Goal: Task Accomplishment & Management: Manage account settings

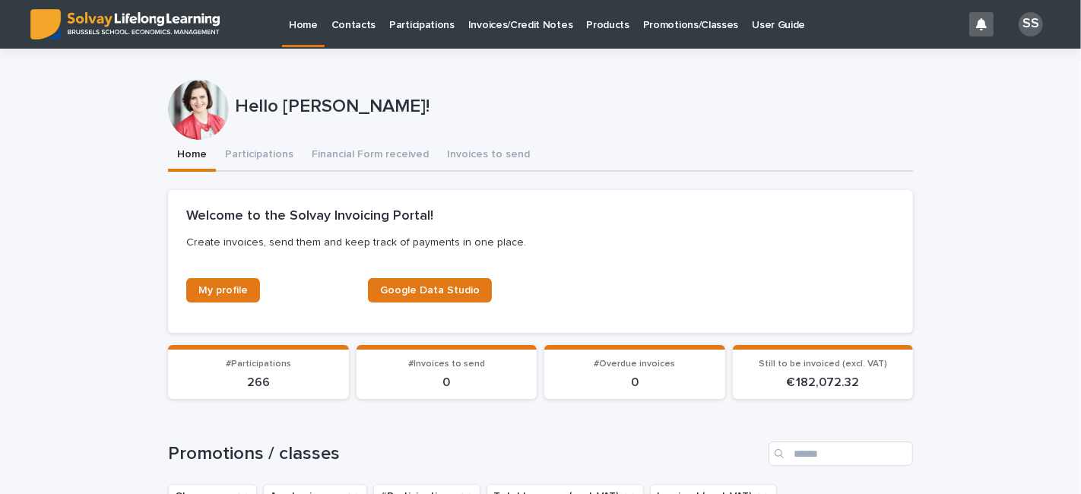
click at [413, 23] on p "Participations" at bounding box center [421, 16] width 65 height 32
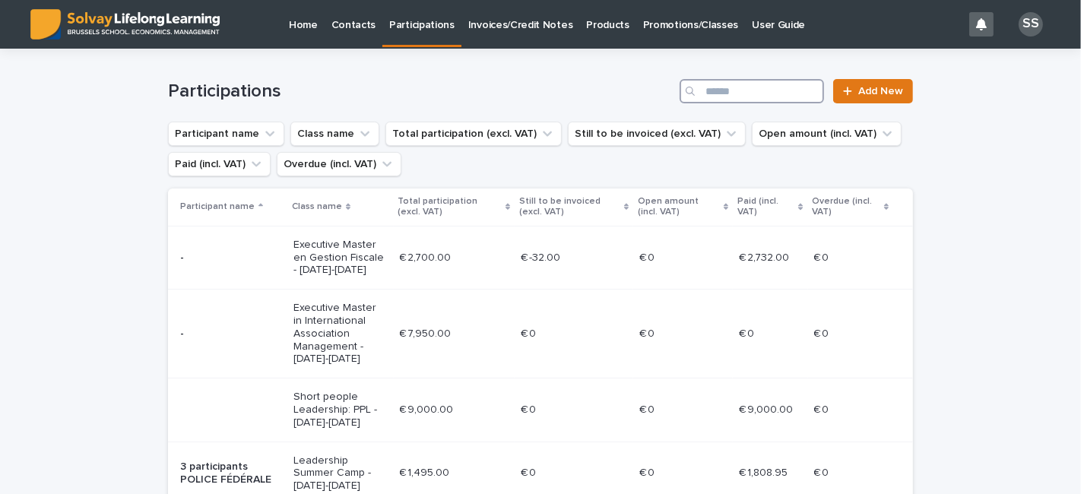
click at [760, 94] on input "Search" at bounding box center [751, 91] width 144 height 24
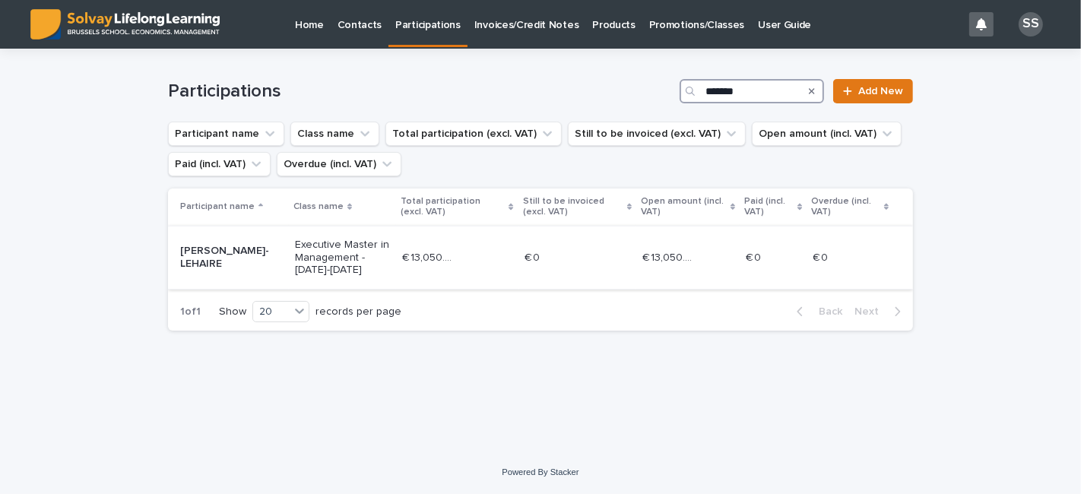
type input "*******"
click at [195, 256] on p "[PERSON_NAME]-LEHAIRE" at bounding box center [231, 258] width 103 height 26
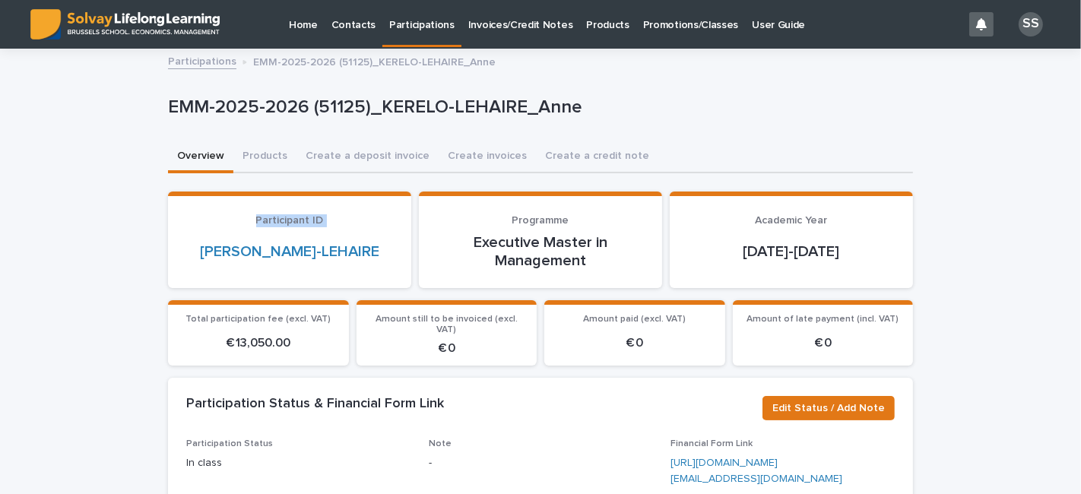
drag, startPoint x: 195, startPoint y: 255, endPoint x: 83, endPoint y: 208, distance: 121.9
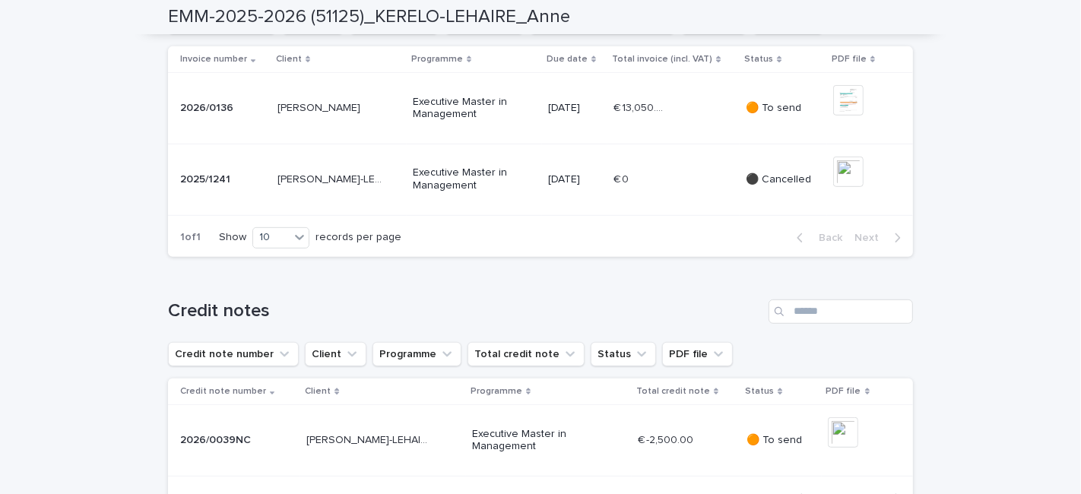
scroll to position [597, 0]
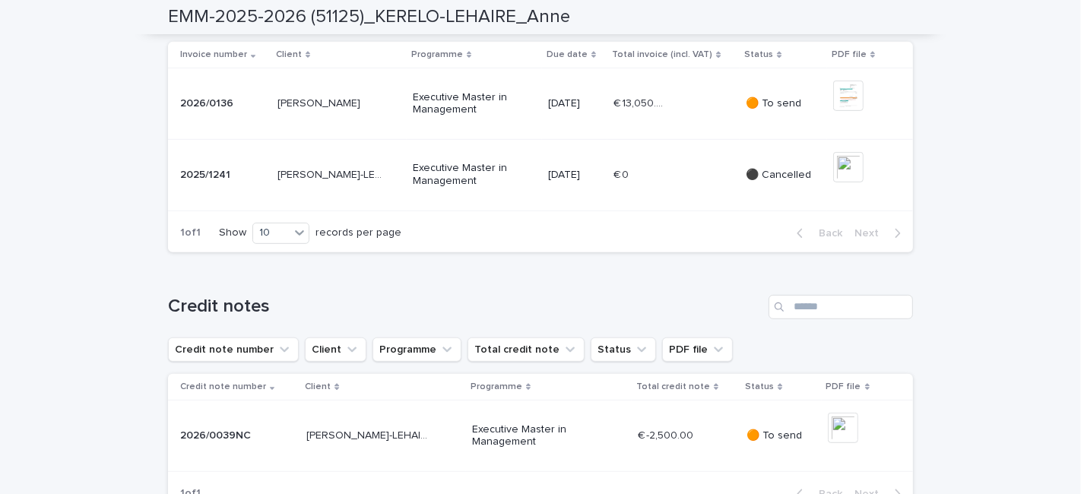
click at [766, 110] on p "🟠 To send" at bounding box center [782, 103] width 74 height 13
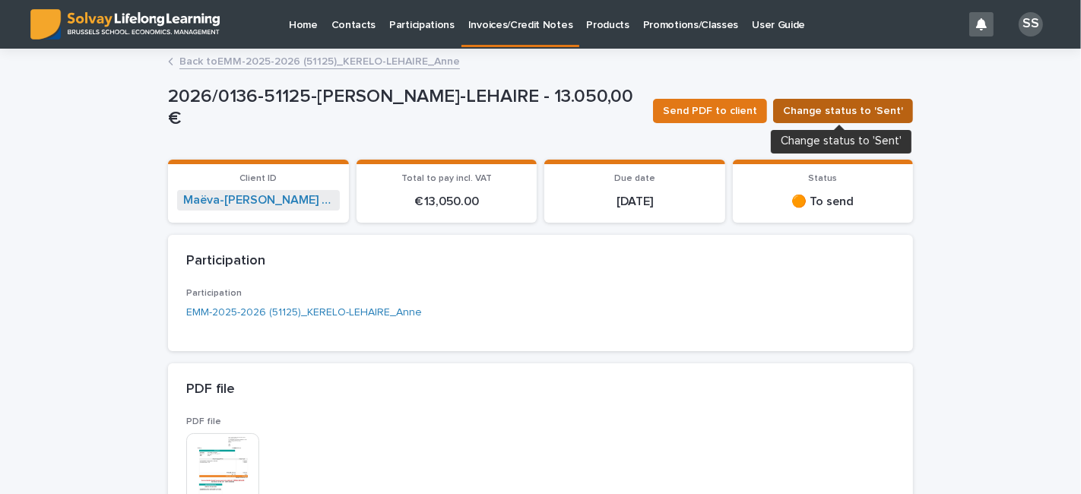
click at [805, 111] on span "Change status to 'Sent'" at bounding box center [843, 110] width 120 height 15
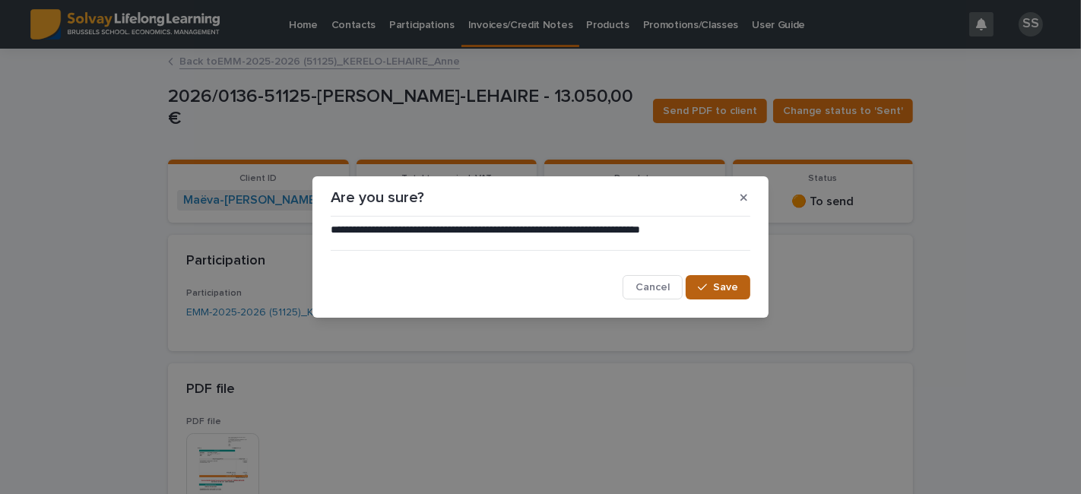
click at [705, 285] on icon "button" at bounding box center [702, 287] width 9 height 11
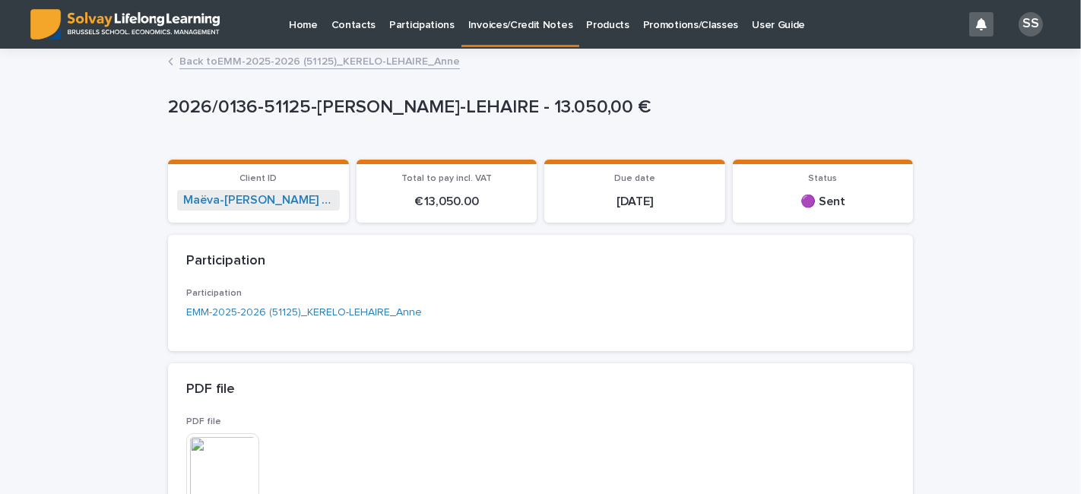
click at [184, 59] on link "Back to EMM-2025-2026 (51125)_KERELO-LEHAIRE_Anne" at bounding box center [319, 60] width 280 height 17
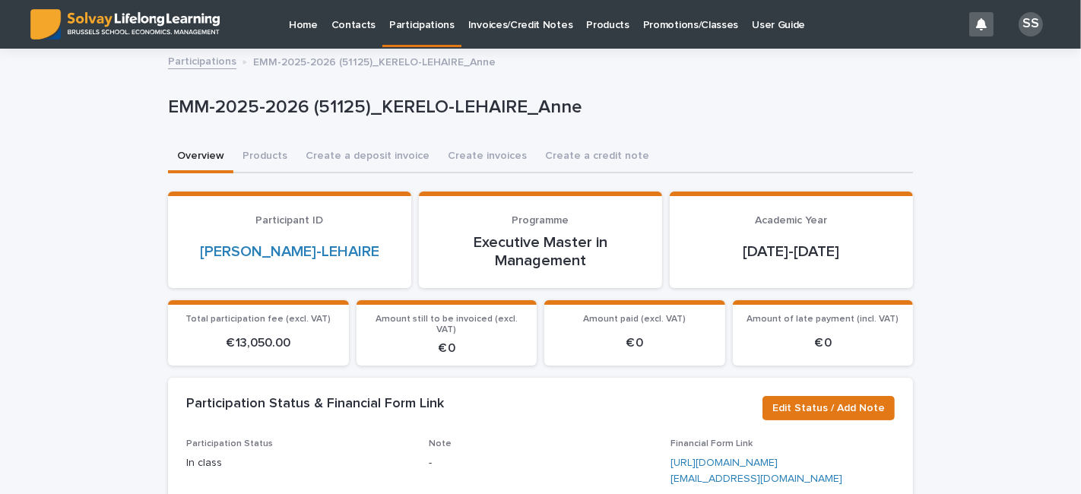
click at [195, 59] on link "Participations" at bounding box center [202, 60] width 68 height 17
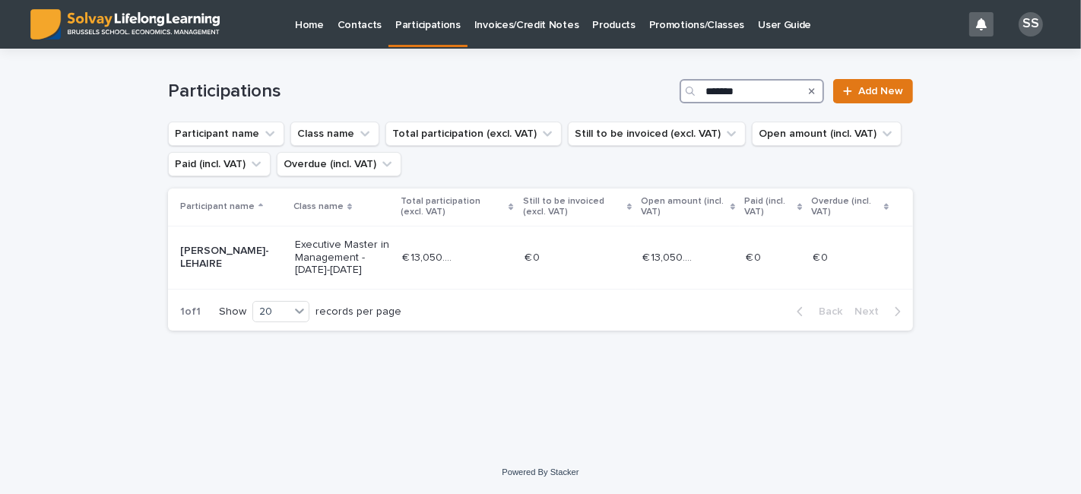
click at [768, 90] on input "*******" at bounding box center [751, 91] width 144 height 24
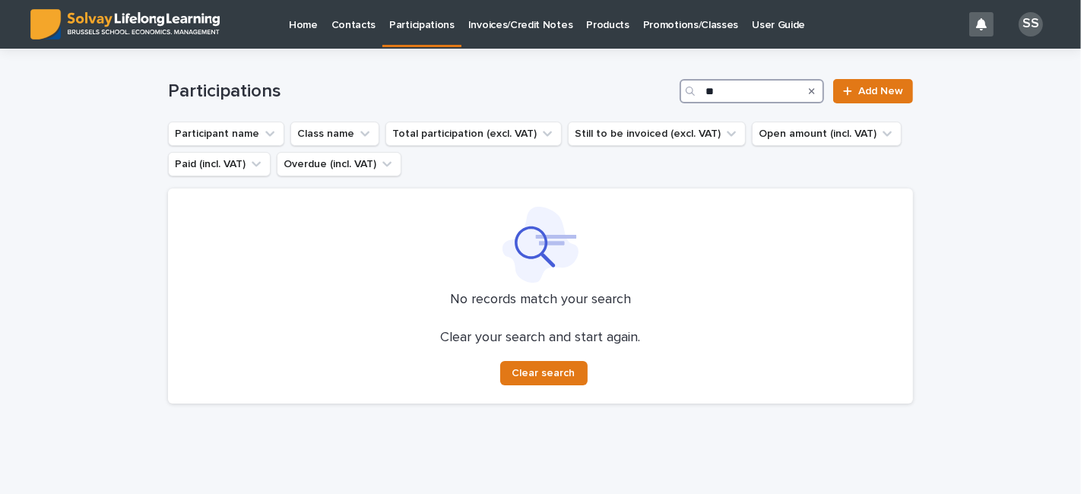
type input "*"
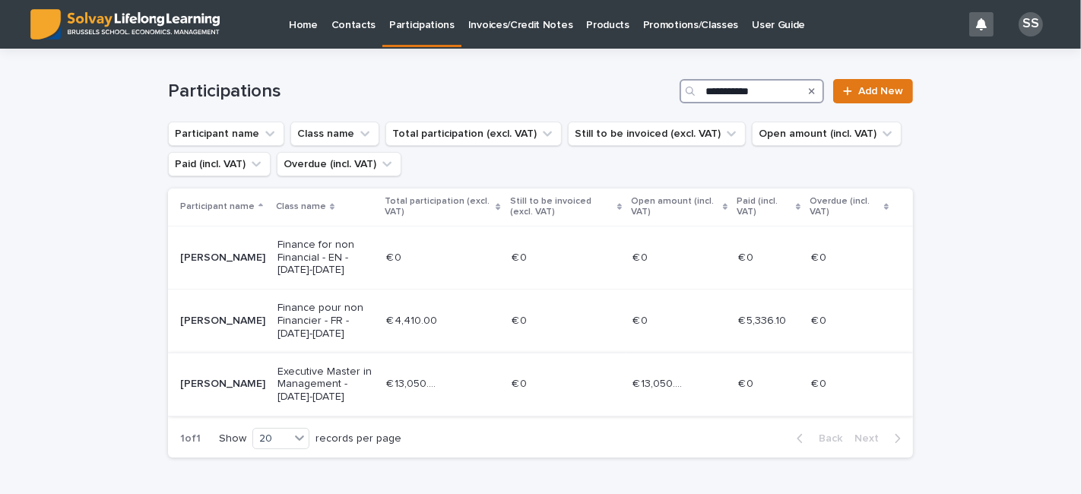
type input "**********"
click at [186, 387] on p "[PERSON_NAME]" at bounding box center [222, 384] width 85 height 13
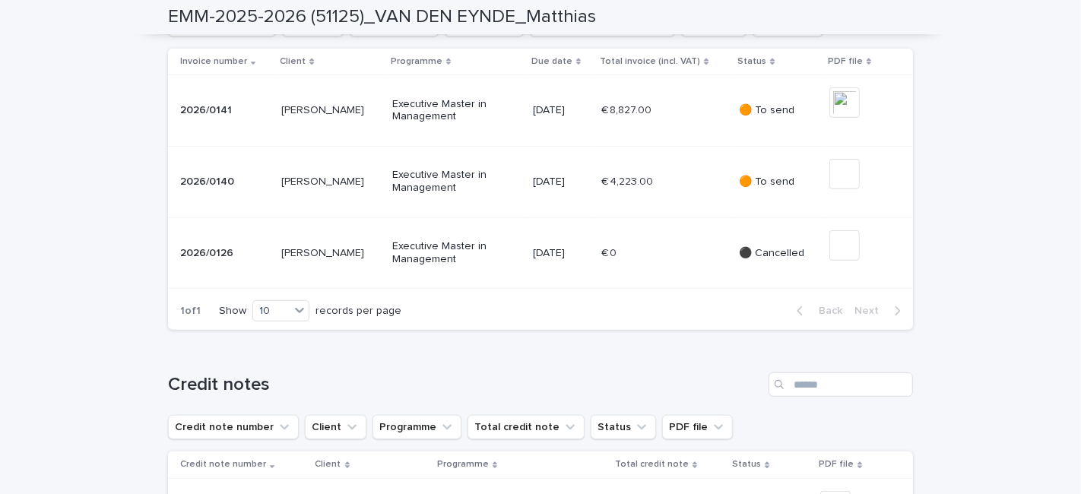
scroll to position [595, 0]
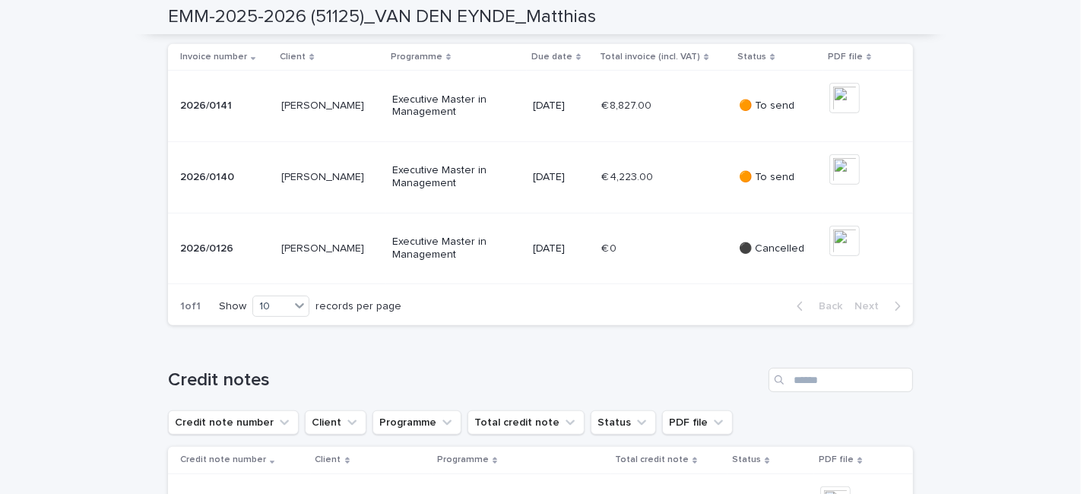
click at [768, 184] on p "🟠 To send" at bounding box center [778, 177] width 78 height 13
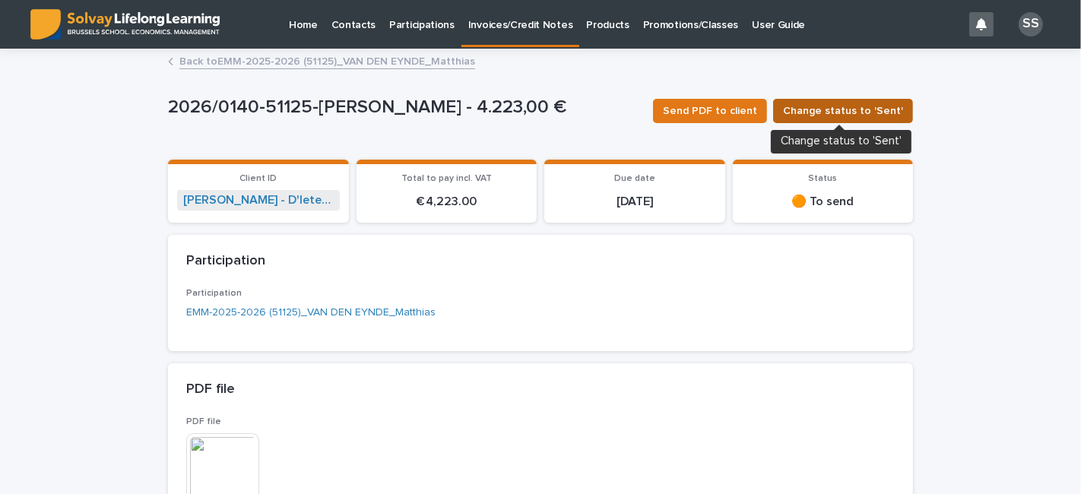
click at [840, 109] on span "Change status to 'Sent'" at bounding box center [843, 110] width 120 height 15
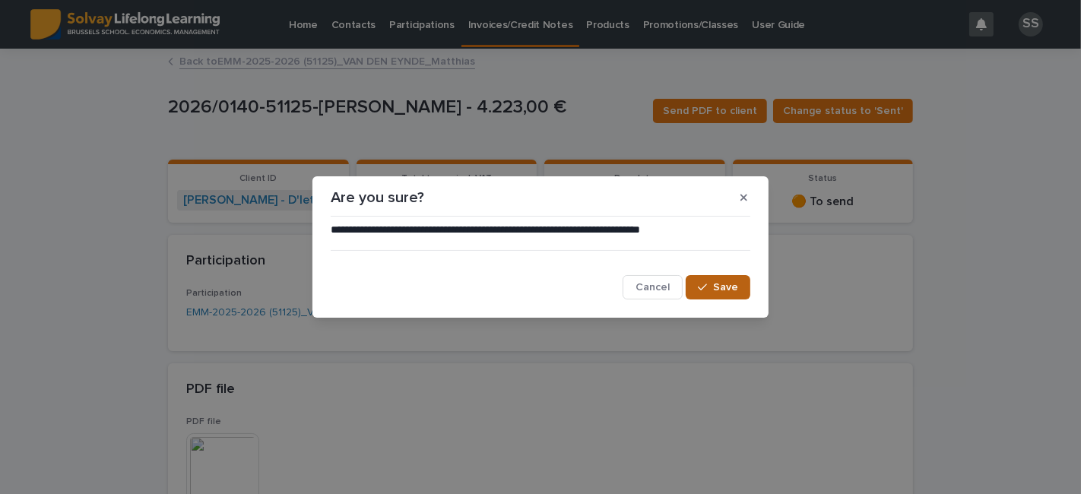
click at [695, 295] on button "Save" at bounding box center [717, 287] width 65 height 24
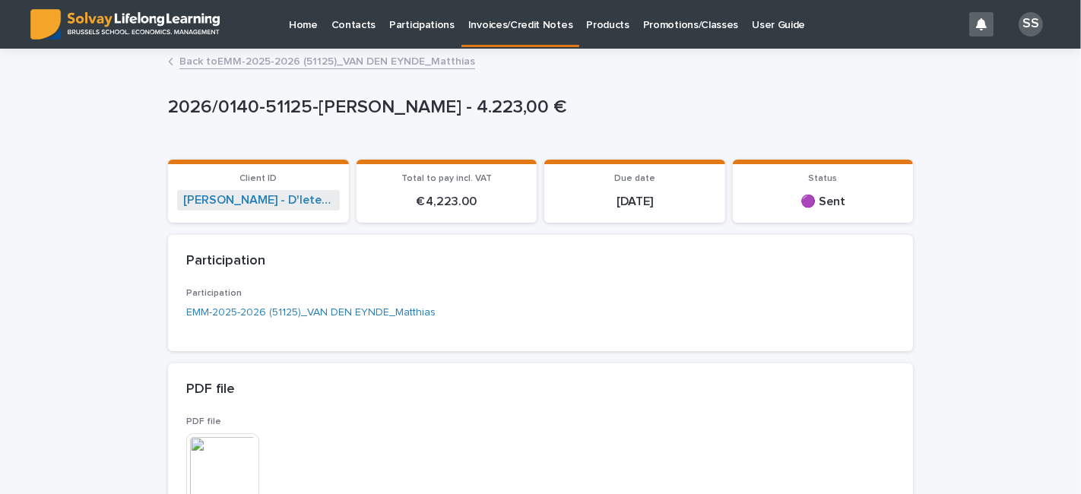
click at [208, 66] on link "Back to EMM-2025-2026 (51125)_VAN DEN EYNDE_Matthias" at bounding box center [327, 60] width 296 height 17
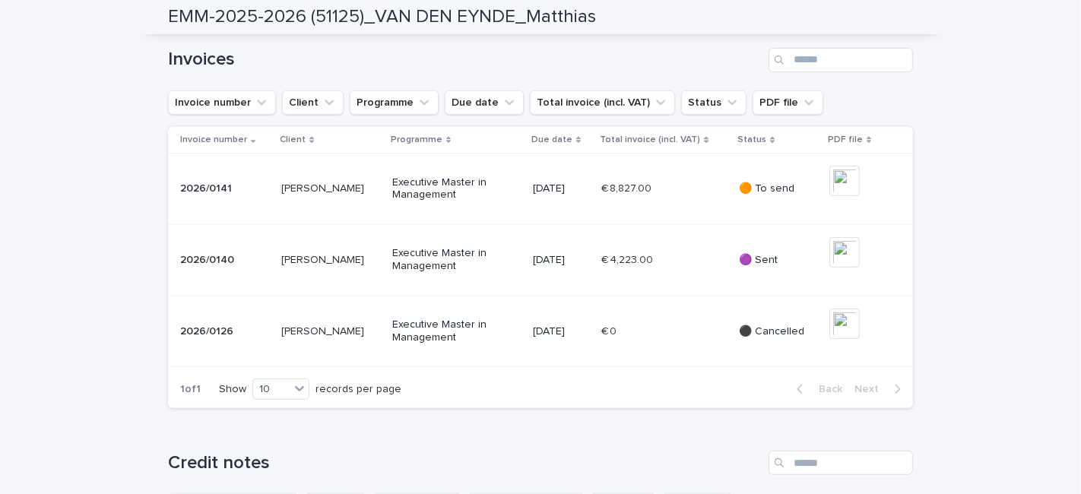
scroll to position [607, 0]
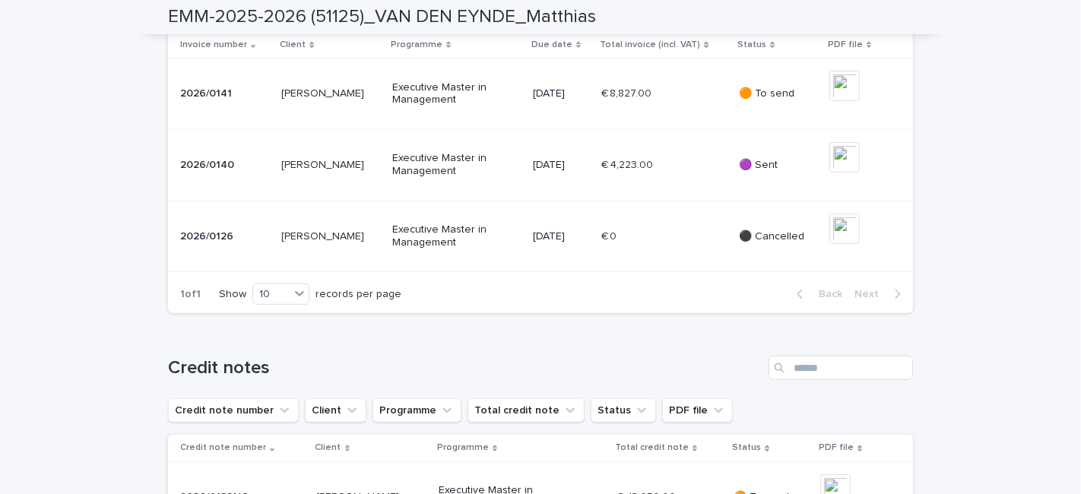
click at [768, 100] on p "🟠 To send" at bounding box center [778, 93] width 78 height 13
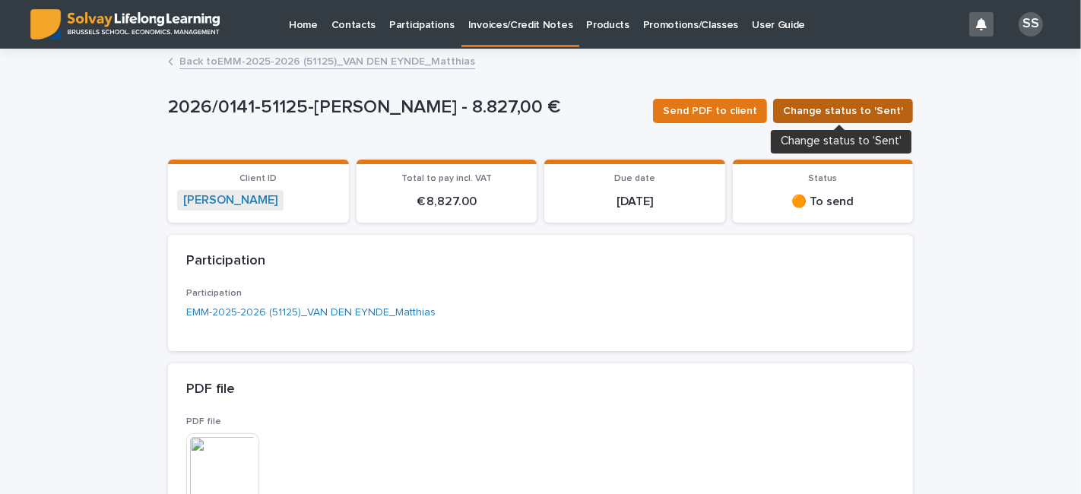
click at [816, 108] on span "Change status to 'Sent'" at bounding box center [843, 110] width 120 height 15
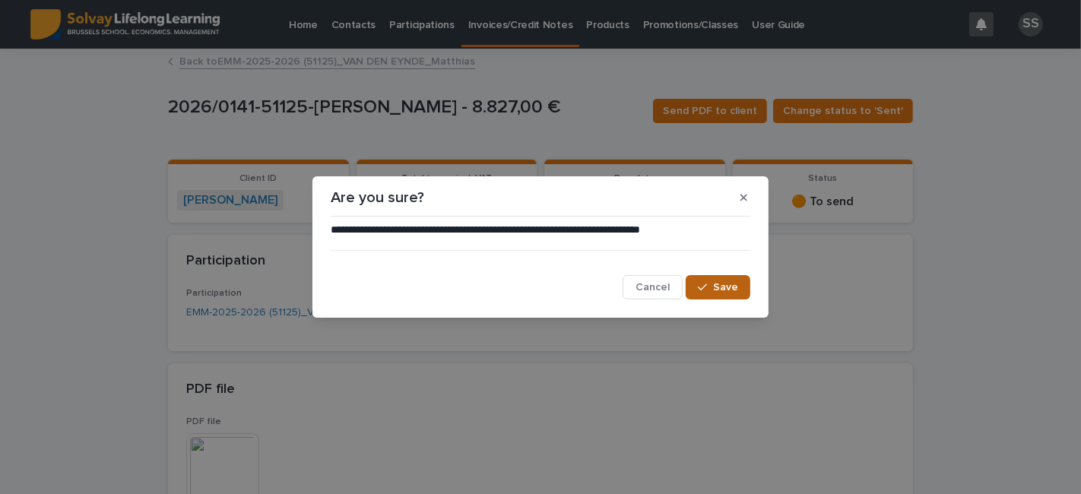
click at [707, 290] on icon "button" at bounding box center [702, 287] width 9 height 11
